Goal: Information Seeking & Learning: Learn about a topic

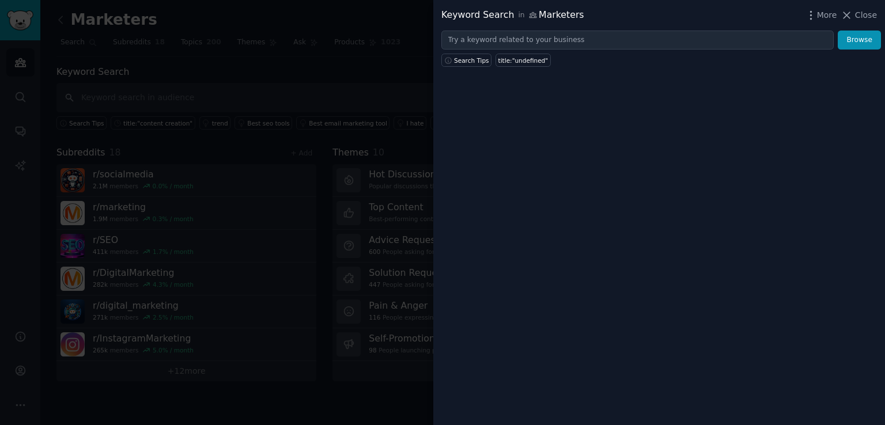
click at [366, 77] on div at bounding box center [442, 212] width 885 height 425
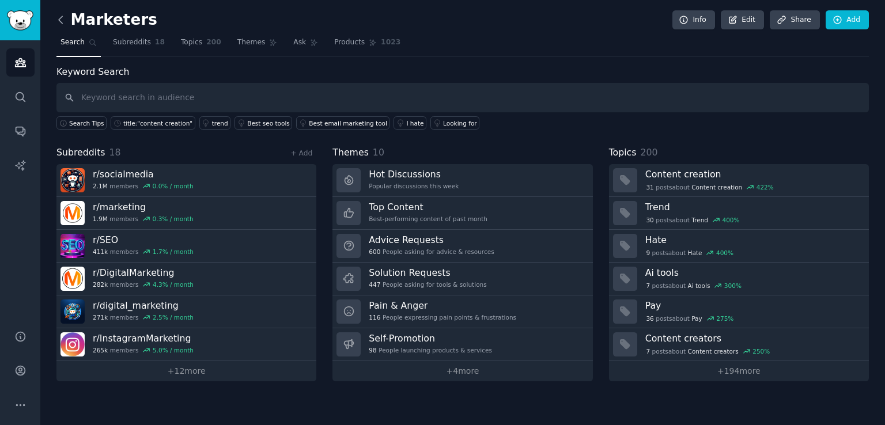
click at [62, 20] on icon at bounding box center [61, 20] width 12 height 12
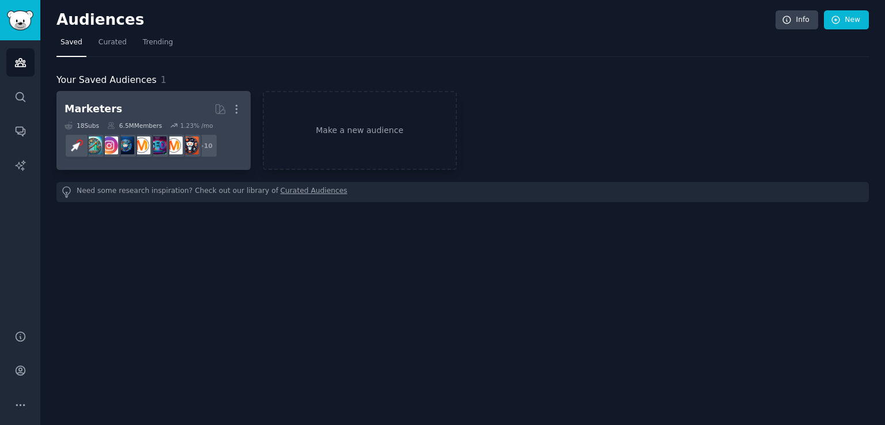
click at [167, 103] on h2 "Marketers More" at bounding box center [153, 109] width 178 height 20
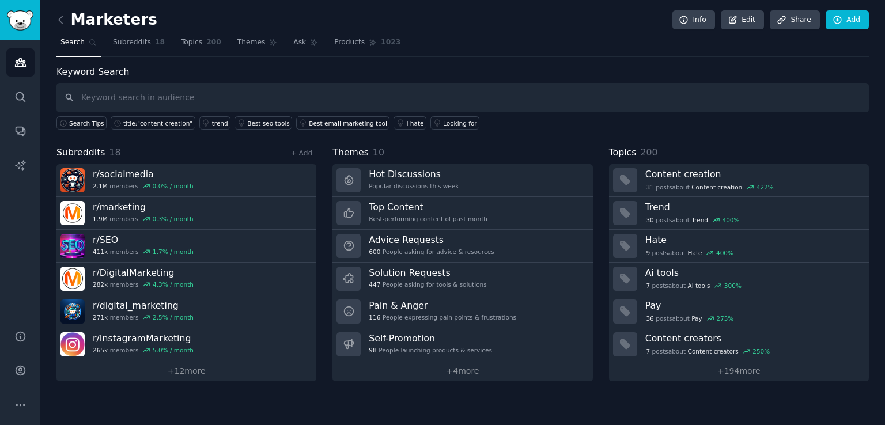
click at [272, 93] on input "text" at bounding box center [462, 97] width 812 height 29
type input "social media"
